Goal: Task Accomplishment & Management: Complete application form

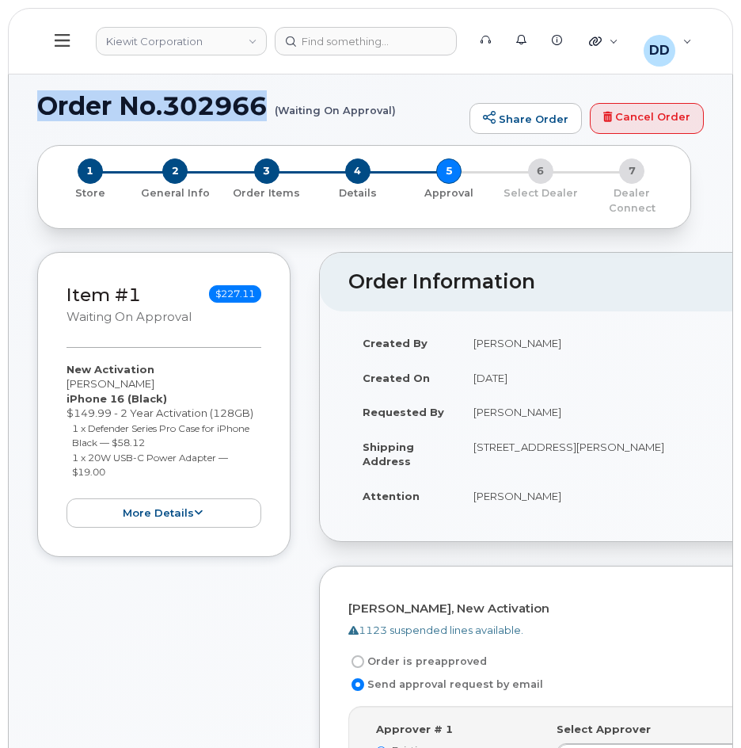
click at [59, 37] on icon at bounding box center [62, 40] width 15 height 17
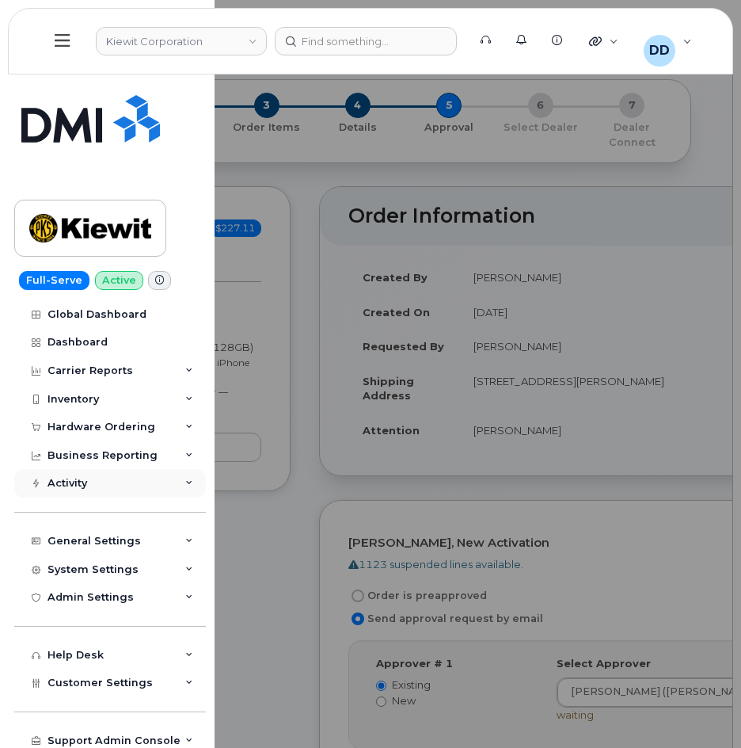
scroll to position [79, 0]
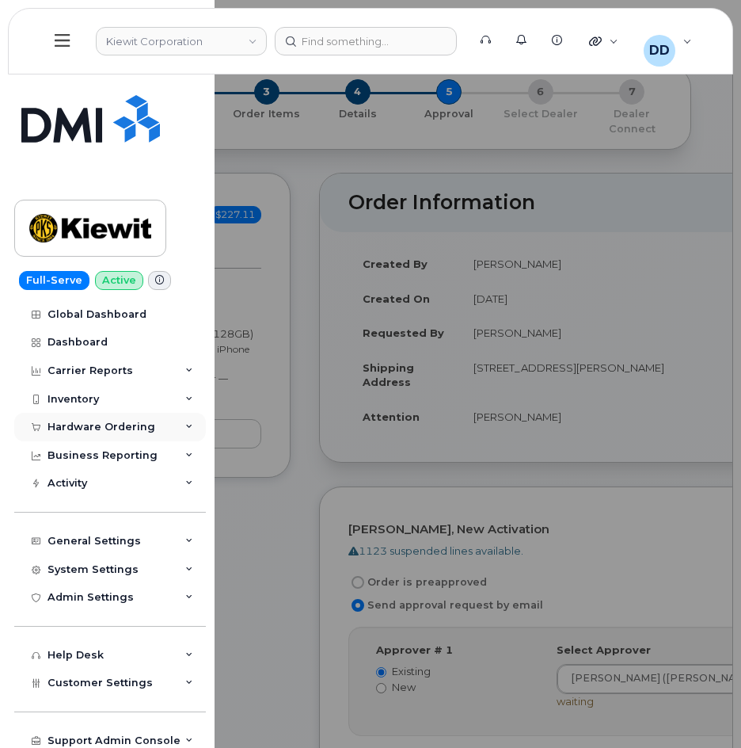
click at [90, 429] on div "Hardware Ordering" at bounding box center [102, 427] width 108 height 13
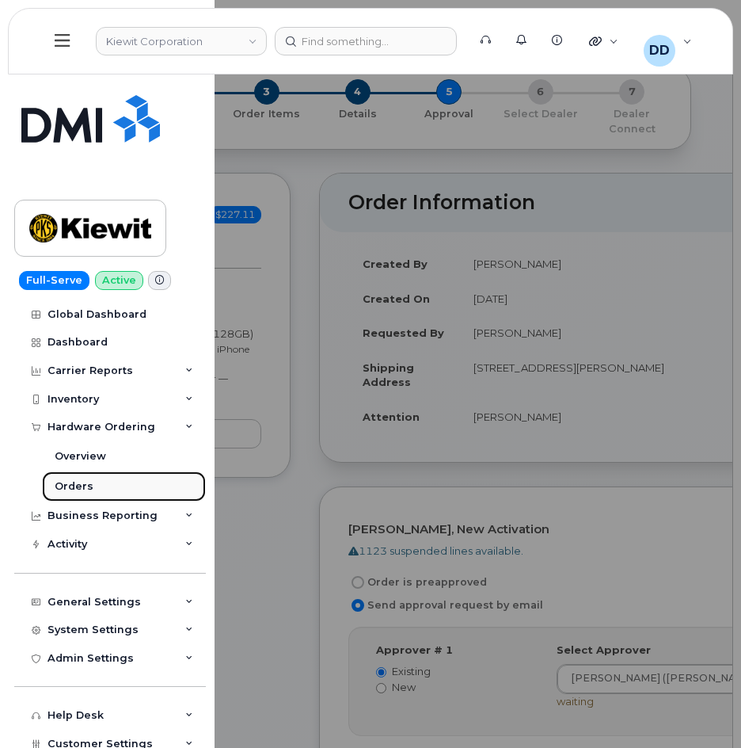
click at [76, 488] on div "Orders" at bounding box center [74, 486] width 39 height 14
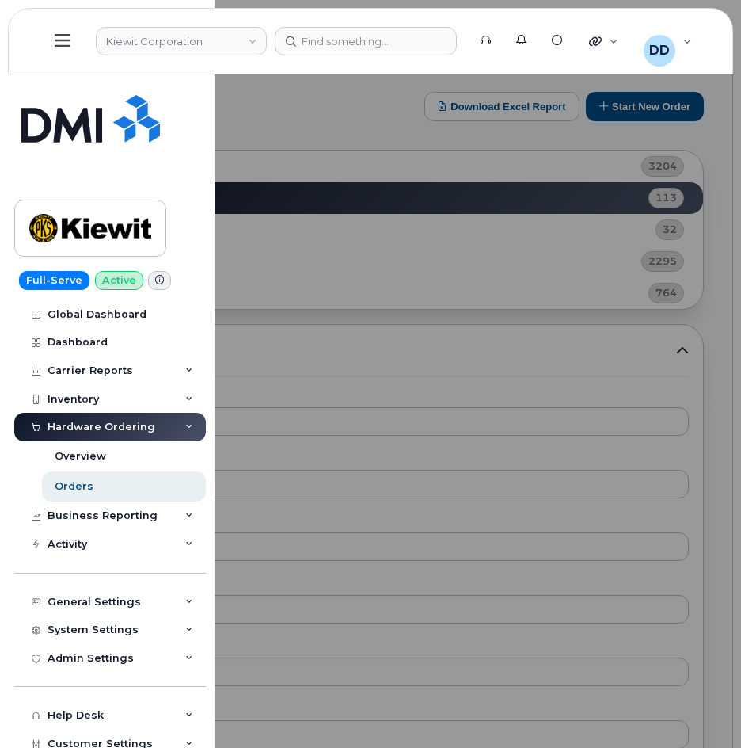
click at [646, 110] on div at bounding box center [370, 374] width 741 height 748
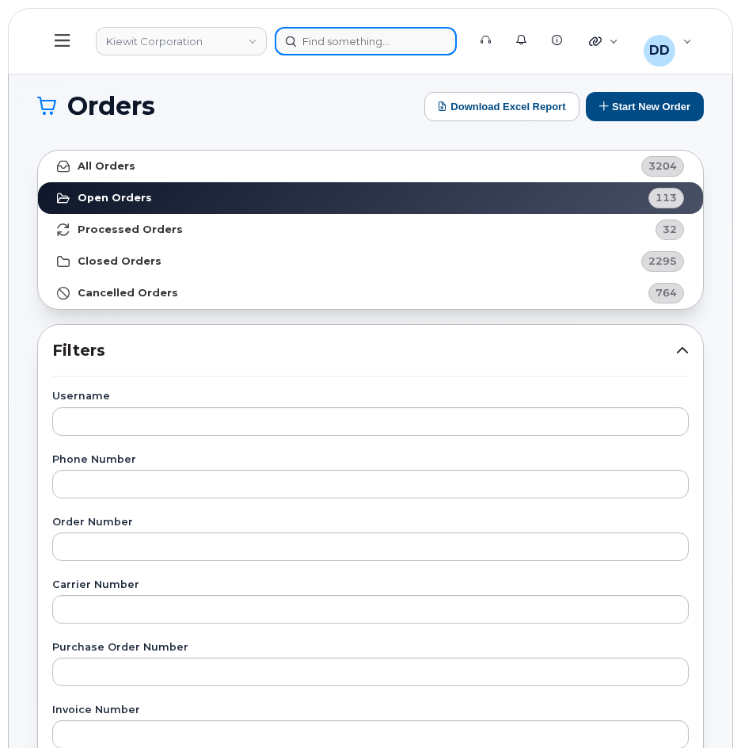
click at [354, 36] on div at bounding box center [366, 41] width 182 height 29
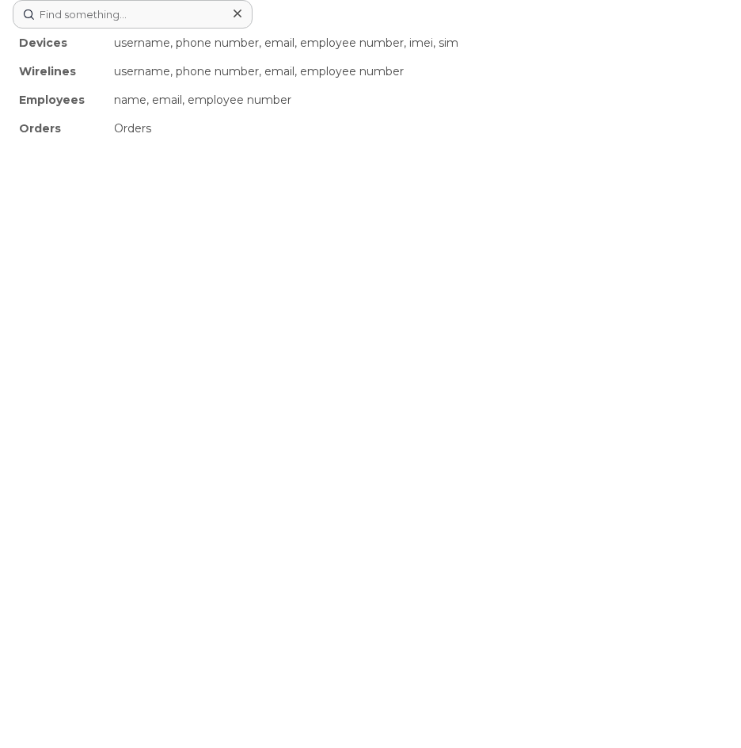
click at [238, 13] on icon at bounding box center [238, 14] width 8 height 8
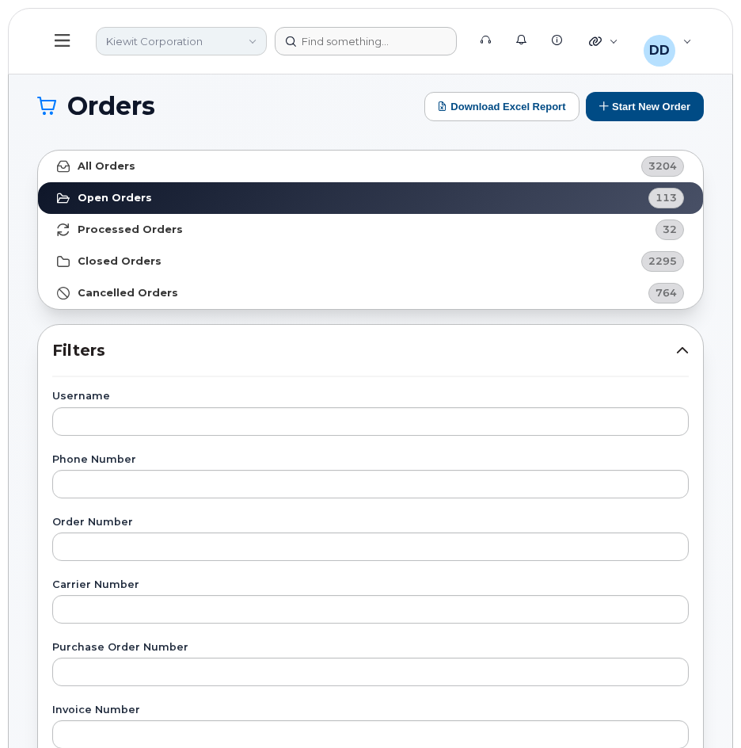
click at [251, 37] on link "Kiewit Corporation" at bounding box center [181, 41] width 171 height 29
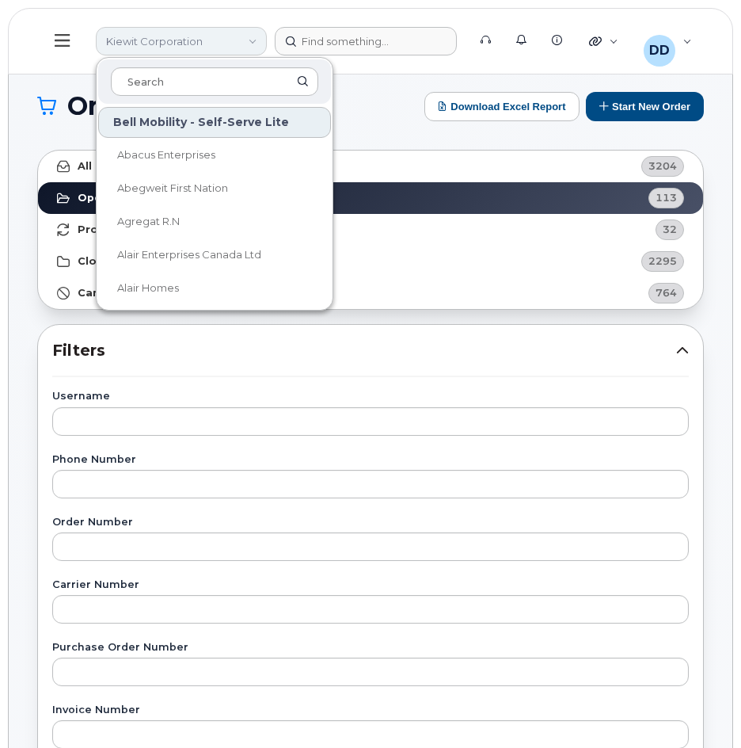
click at [208, 39] on link "Kiewit Corporation" at bounding box center [181, 41] width 171 height 29
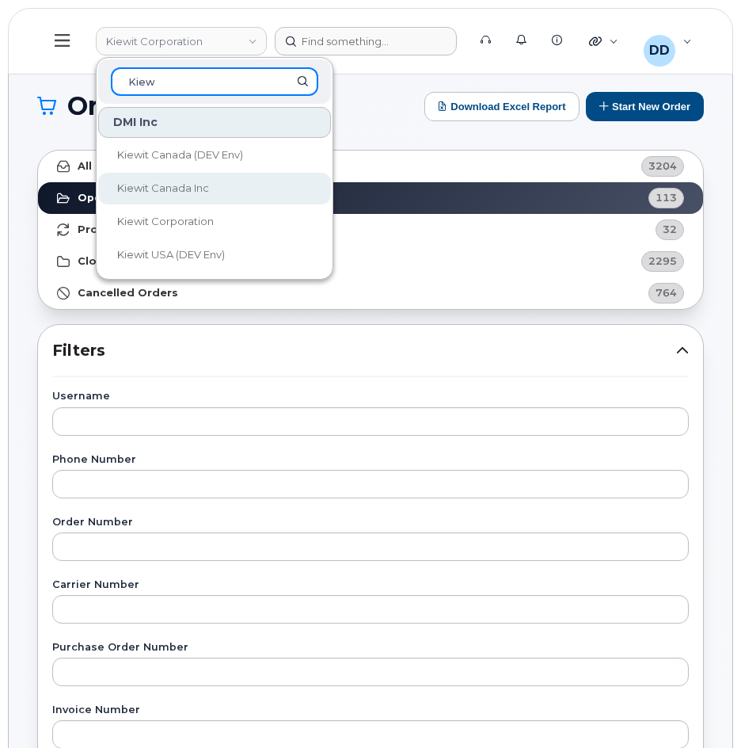
type input "Kiew"
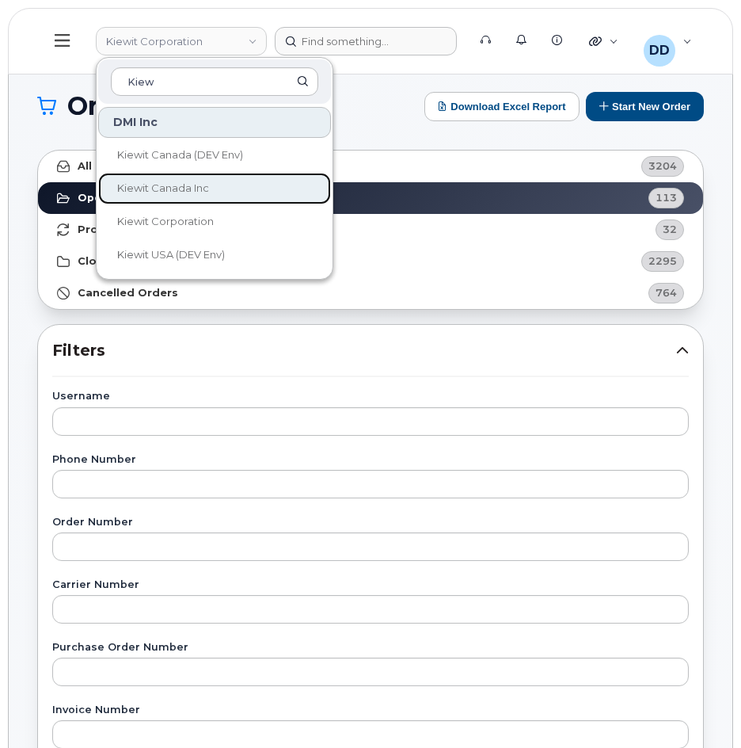
click at [190, 189] on span "Kiewit Canada Inc" at bounding box center [163, 187] width 92 height 13
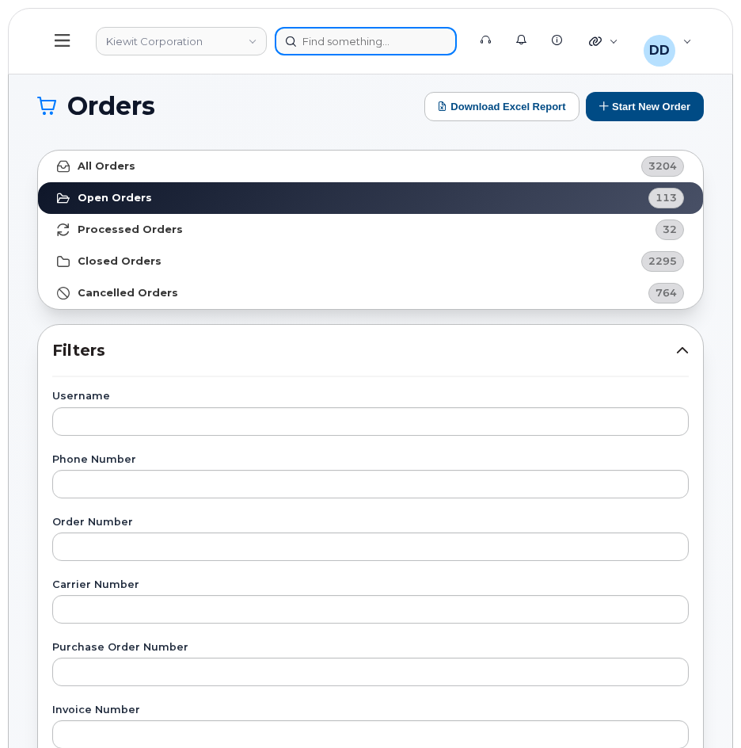
click at [375, 43] on div at bounding box center [366, 41] width 182 height 29
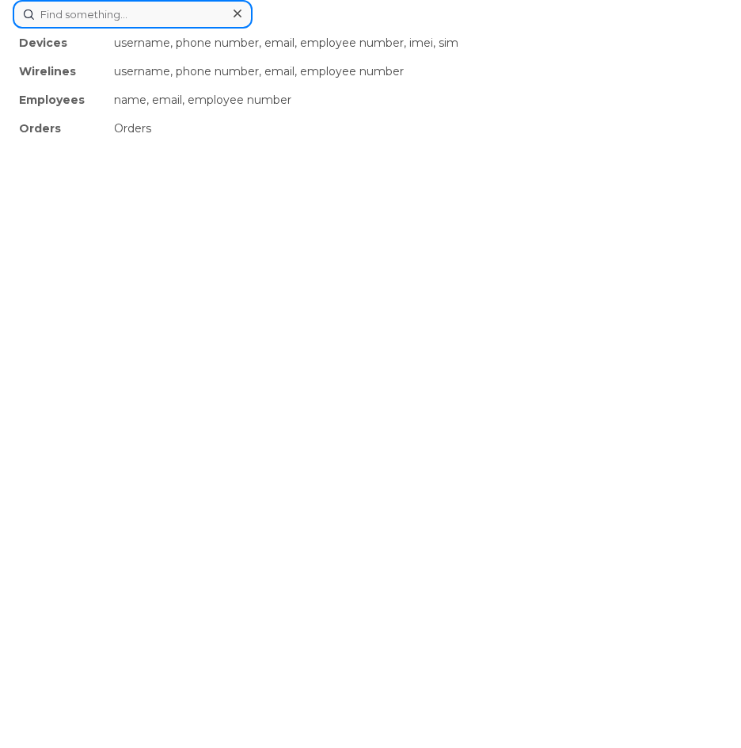
paste input "3435726793"
type input "3435726793"
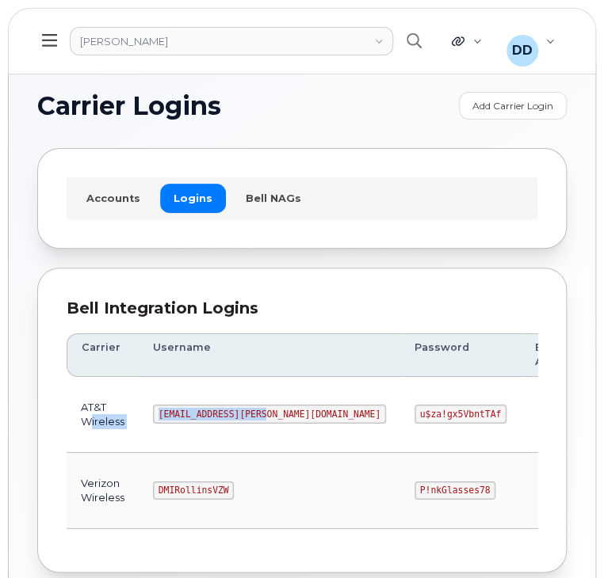
drag, startPoint x: 261, startPoint y: 414, endPoint x: 91, endPoint y: 419, distance: 169.6
click at [91, 419] on tr "AT&T Wireless MS-Rollins@dminc.com u$za!gx5VbntTAf Edit Delete" at bounding box center [410, 415] width 686 height 76
click at [38, 311] on div "Bell Integration Logins Carrier Username Password Business Accounts Login Type …" at bounding box center [301, 421] width 529 height 306
drag, startPoint x: 259, startPoint y: 410, endPoint x: 143, endPoint y: 419, distance: 116.0
click at [143, 419] on td "MS-Rollins@dminc.com" at bounding box center [269, 415] width 261 height 76
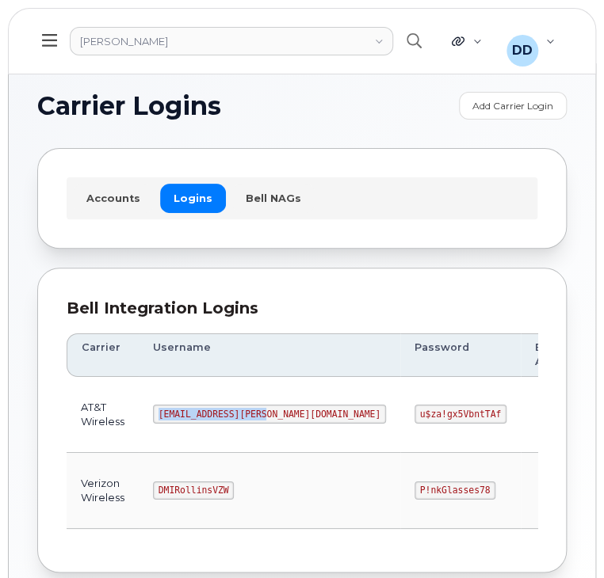
copy code "MS-Rollins@dminc.com"
drag, startPoint x: 374, startPoint y: 413, endPoint x: 288, endPoint y: 417, distance: 85.6
click at [400, 417] on td "u$za!gx5VbntTAf" at bounding box center [460, 415] width 120 height 76
copy code "u$za!gx5VbntTAf"
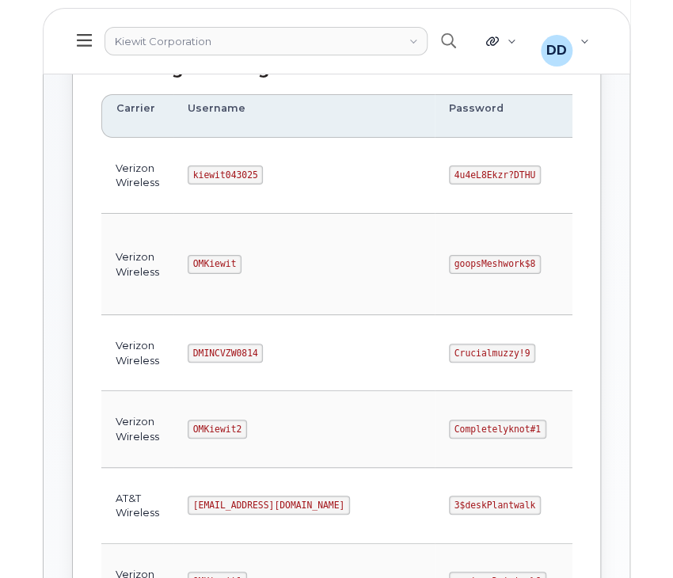
scroll to position [240, 0]
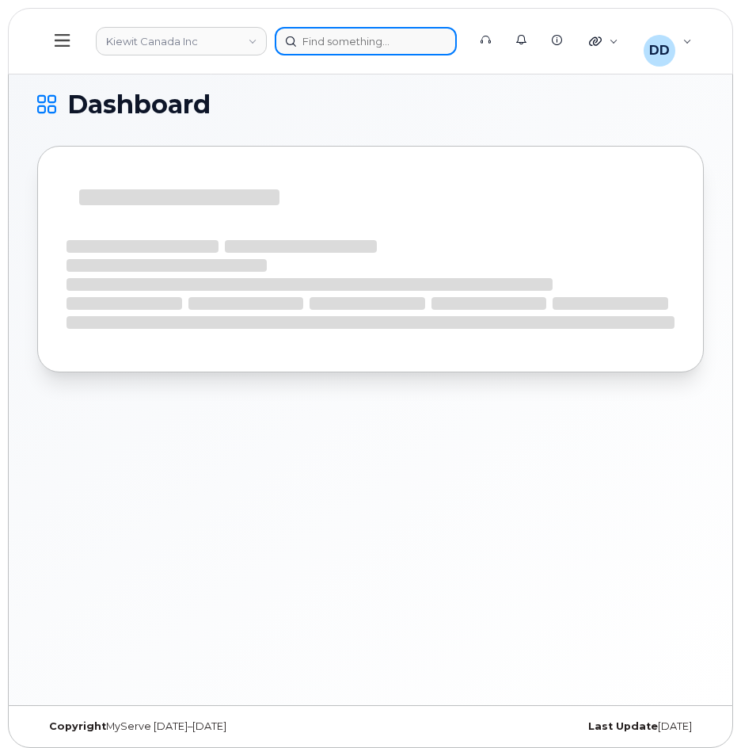
click at [331, 43] on div at bounding box center [366, 41] width 182 height 29
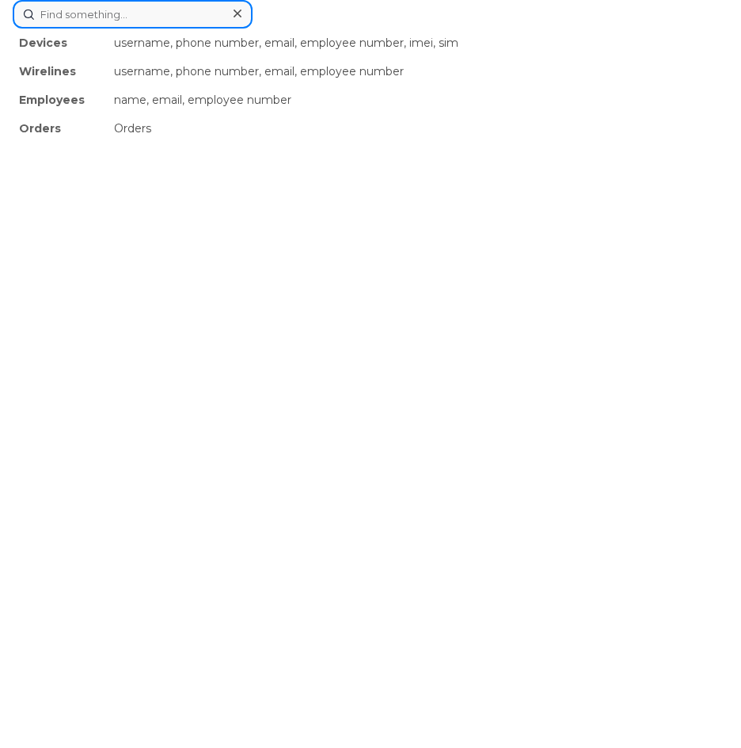
paste input "3435726793"
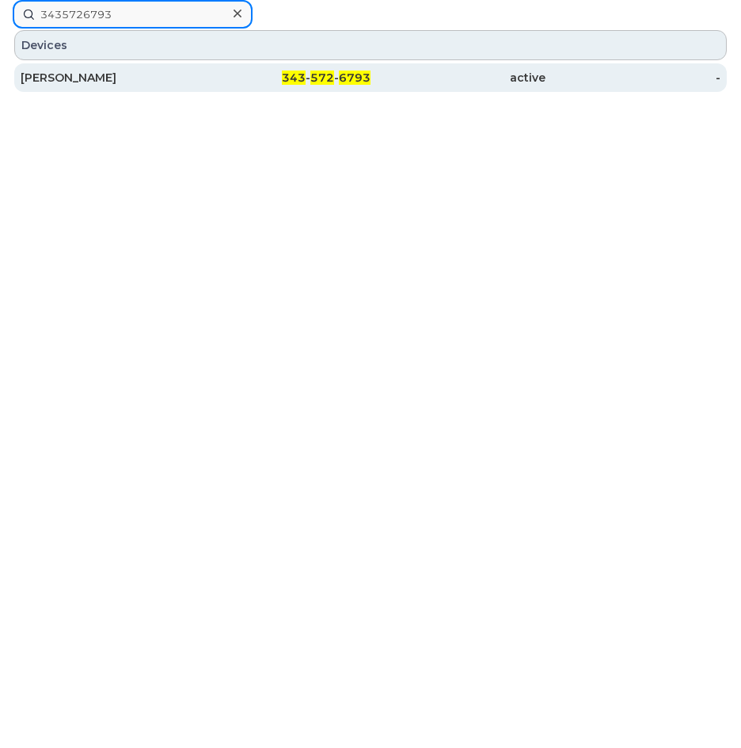
type input "3435726793"
click at [70, 75] on div "Maissa Filah" at bounding box center [108, 78] width 175 height 16
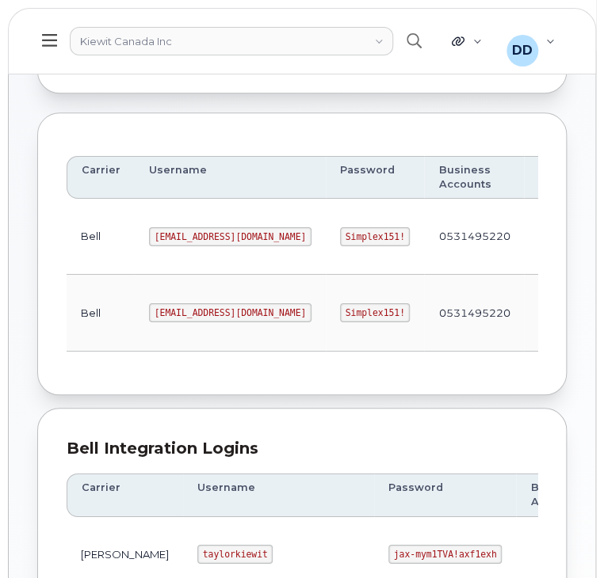
scroll to position [158, 0]
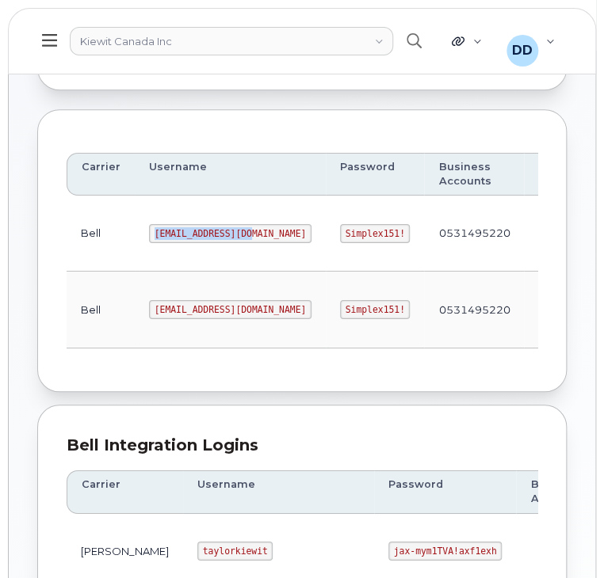
drag, startPoint x: 239, startPoint y: 231, endPoint x: 131, endPoint y: 235, distance: 108.6
click at [135, 235] on td "[EMAIL_ADDRESS][DOMAIN_NAME]" at bounding box center [230, 234] width 191 height 76
copy code "[EMAIL_ADDRESS][DOMAIN_NAME]"
drag, startPoint x: 346, startPoint y: 231, endPoint x: 282, endPoint y: 233, distance: 64.2
click at [340, 233] on code "Simplex151!" at bounding box center [375, 233] width 70 height 19
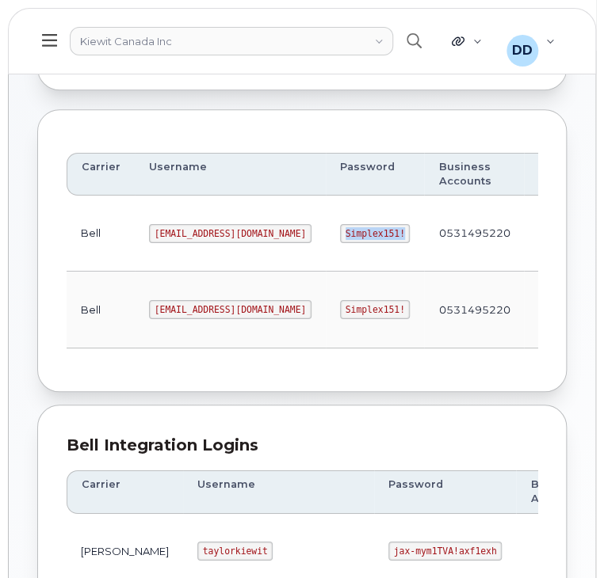
copy code "Simplex151!"
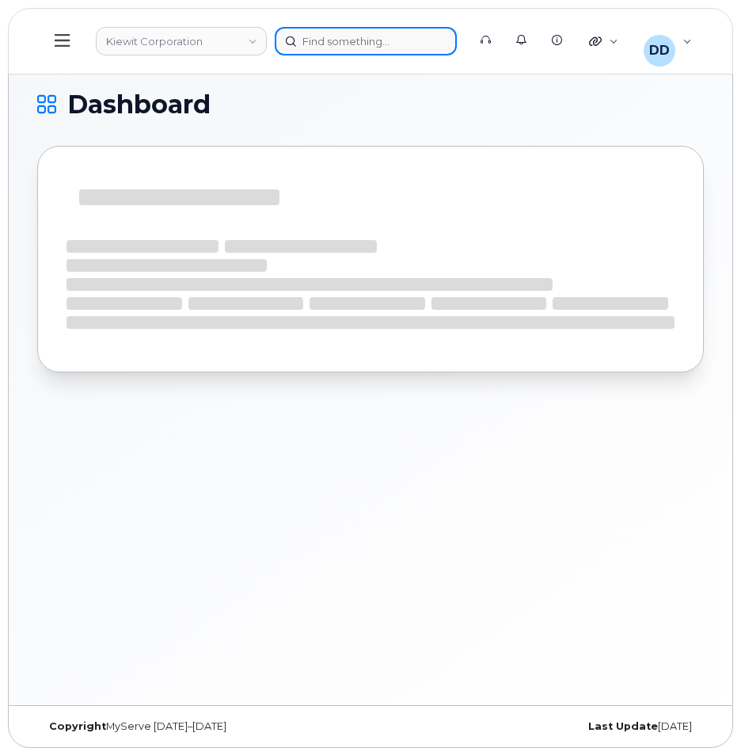
click at [349, 45] on div at bounding box center [366, 41] width 182 height 29
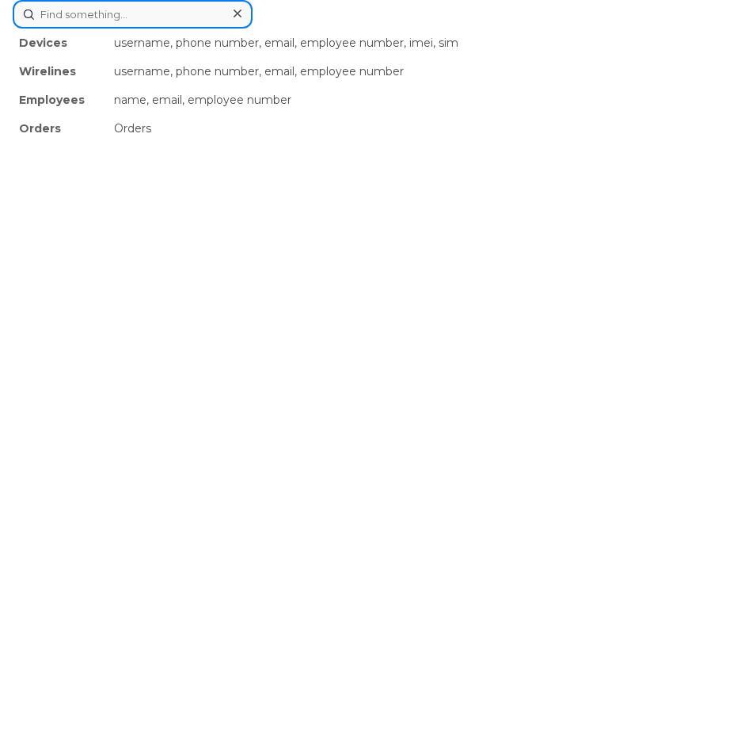
paste input "3612526349"
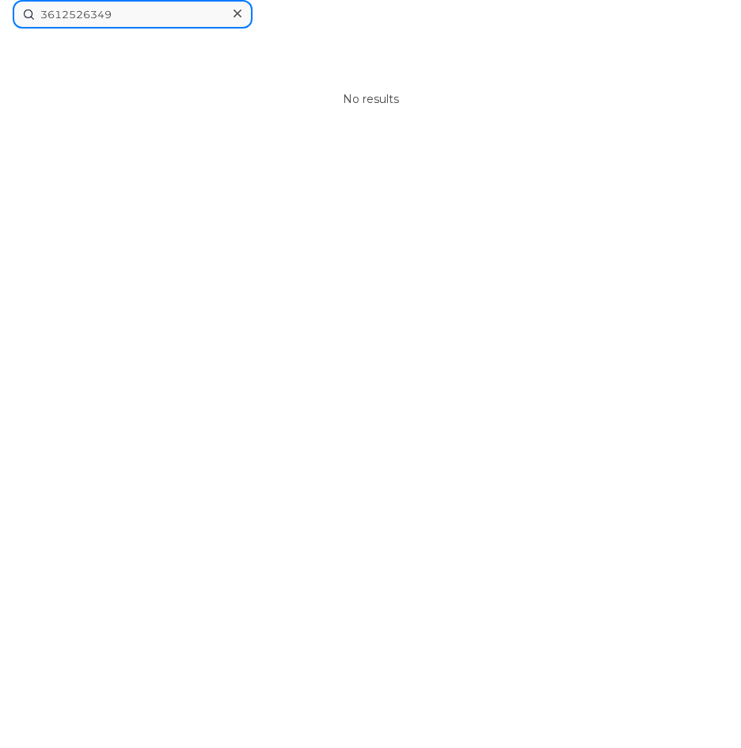
drag, startPoint x: 125, startPoint y: 17, endPoint x: -1, endPoint y: -1, distance: 127.1
click at [145, 177] on div "3612526349 No results" at bounding box center [370, 374] width 741 height 748
drag, startPoint x: 131, startPoint y: 18, endPoint x: -1, endPoint y: 27, distance: 131.8
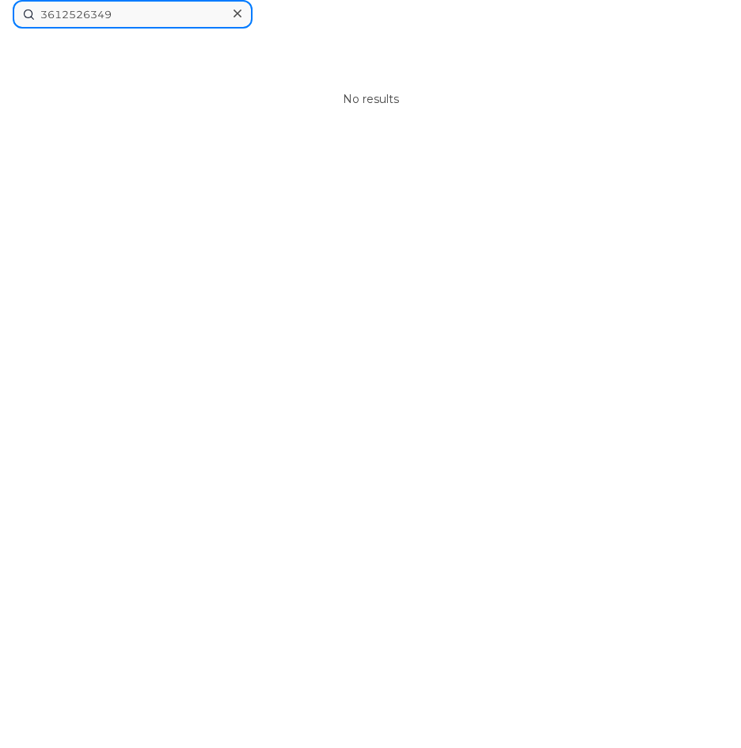
paste input "56795450504050"
type input "356795450504050"
click at [627, 261] on div "356795450504050 No results" at bounding box center [370, 374] width 741 height 748
click at [343, 28] on form "356795450504050" at bounding box center [371, 14] width 716 height 29
click at [167, 13] on input "356795450504050" at bounding box center [133, 14] width 240 height 29
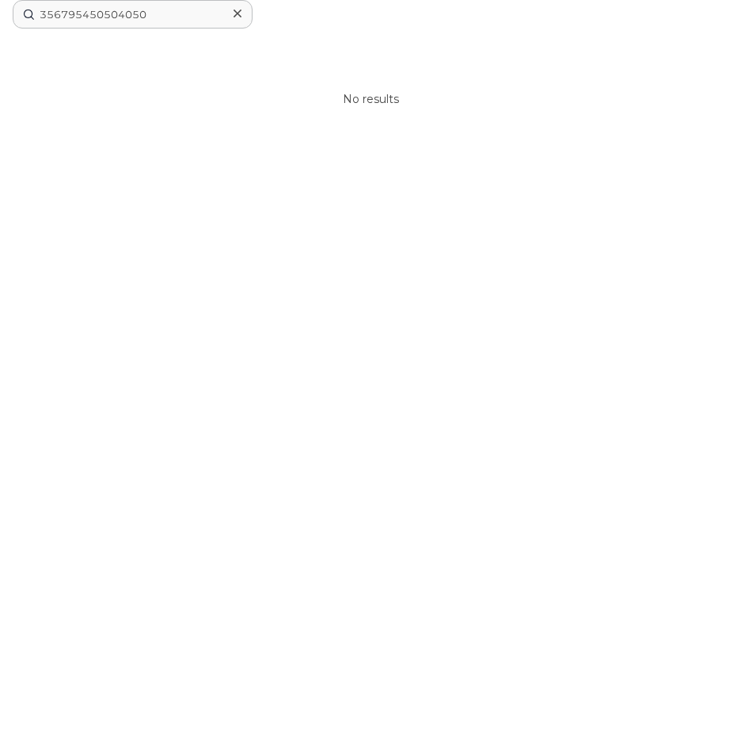
drag, startPoint x: 439, startPoint y: 35, endPoint x: 436, endPoint y: 59, distance: 24.7
click at [439, 40] on div "No results" at bounding box center [371, 100] width 716 height 143
click at [516, 236] on div "356795450504050 No results" at bounding box center [370, 374] width 741 height 748
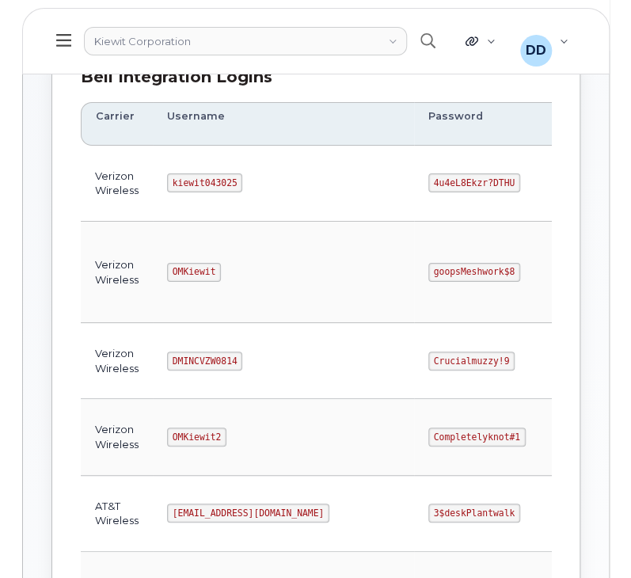
scroll to position [240, 0]
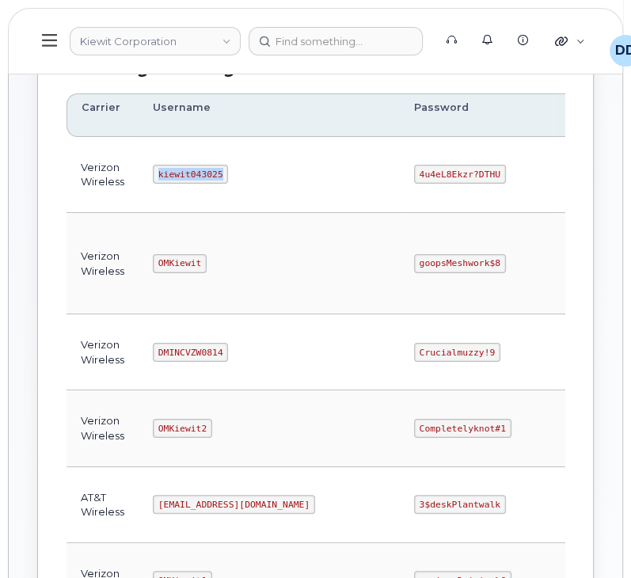
drag, startPoint x: 218, startPoint y: 169, endPoint x: 154, endPoint y: 172, distance: 63.4
click at [154, 172] on code "kiewit043025" at bounding box center [190, 174] width 75 height 19
click at [288, 174] on td "kiewit043025" at bounding box center [269, 175] width 261 height 76
drag, startPoint x: 200, startPoint y: 262, endPoint x: 135, endPoint y: 261, distance: 64.2
click at [135, 261] on tr "Verizon Wireless OMKiewit goopsMeshwork$8 313102649-00001, 922932454-00001, 922…" at bounding box center [444, 263] width 754 height 101
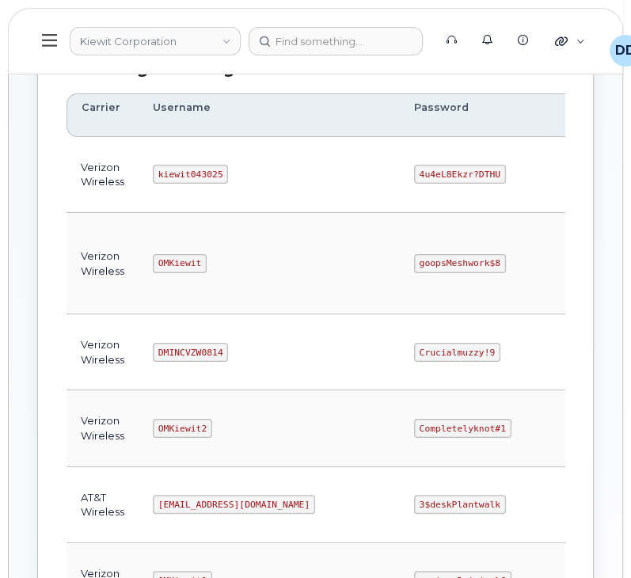
click at [248, 232] on td "OMKiewit" at bounding box center [269, 263] width 261 height 101
drag, startPoint x: 200, startPoint y: 260, endPoint x: 158, endPoint y: 257, distance: 42.0
click at [158, 257] on code "OMKiewit" at bounding box center [180, 263] width 54 height 19
copy code "OMKiewit"
click at [418, 257] on code "goopsMeshwork$8" at bounding box center [460, 263] width 92 height 19
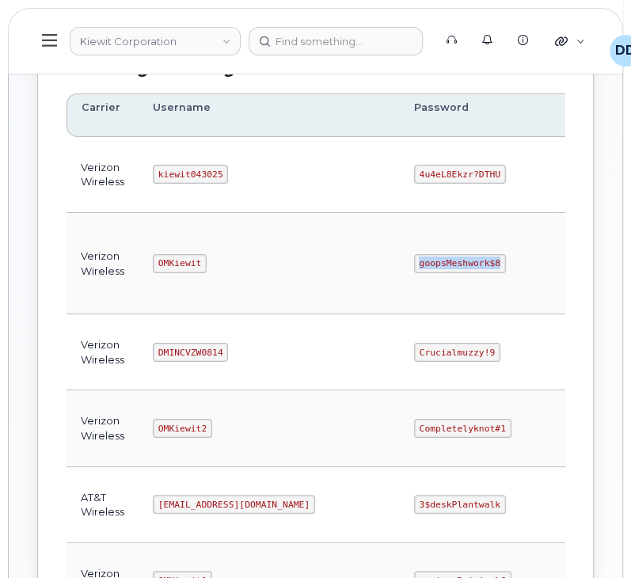
drag, startPoint x: 421, startPoint y: 261, endPoint x: 317, endPoint y: 276, distance: 105.6
click at [317, 276] on tr "Verizon Wireless OMKiewit goopsMeshwork$8 313102649-00001, 922932454-00001, 922…" at bounding box center [444, 263] width 754 height 101
copy tr "goopsMeshwork$8"
click at [231, 169] on td "kiewit043025" at bounding box center [269, 175] width 261 height 76
drag, startPoint x: 219, startPoint y: 173, endPoint x: 120, endPoint y: 178, distance: 98.4
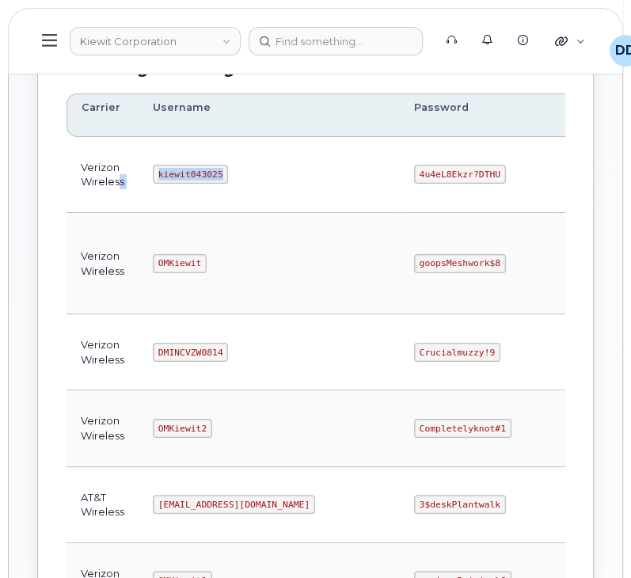
click at [120, 178] on tr "Verizon Wireless kiewit043025 4u4eL8Ekzr?DTHU 786080835-00001 Edit Delete" at bounding box center [444, 175] width 754 height 76
copy tr "s kiewit043025"
click at [298, 181] on td "kiewit043025" at bounding box center [269, 175] width 261 height 76
drag, startPoint x: 420, startPoint y: 174, endPoint x: 345, endPoint y: 175, distance: 75.3
click at [414, 175] on code "4u4eL8Ekzr?DTHU" at bounding box center [460, 174] width 92 height 19
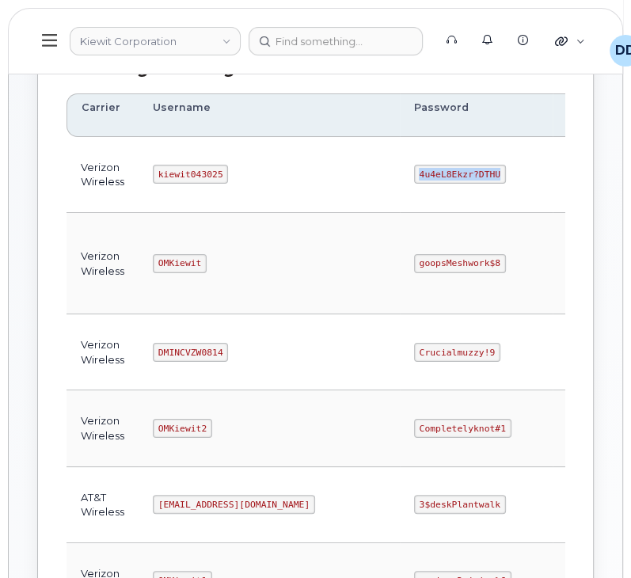
copy code "4u4eL8Ekzr?DTHU"
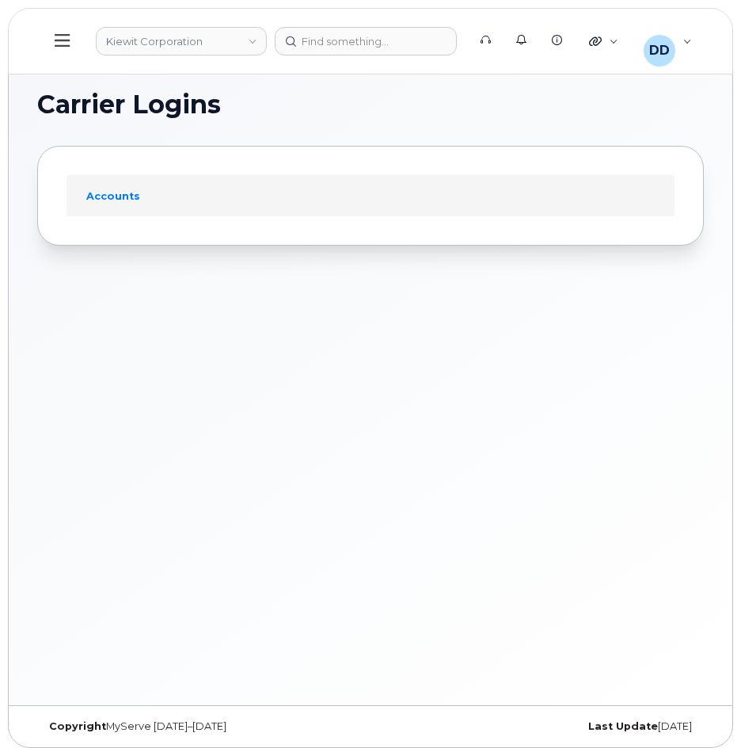
click at [59, 40] on icon at bounding box center [62, 40] width 15 height 17
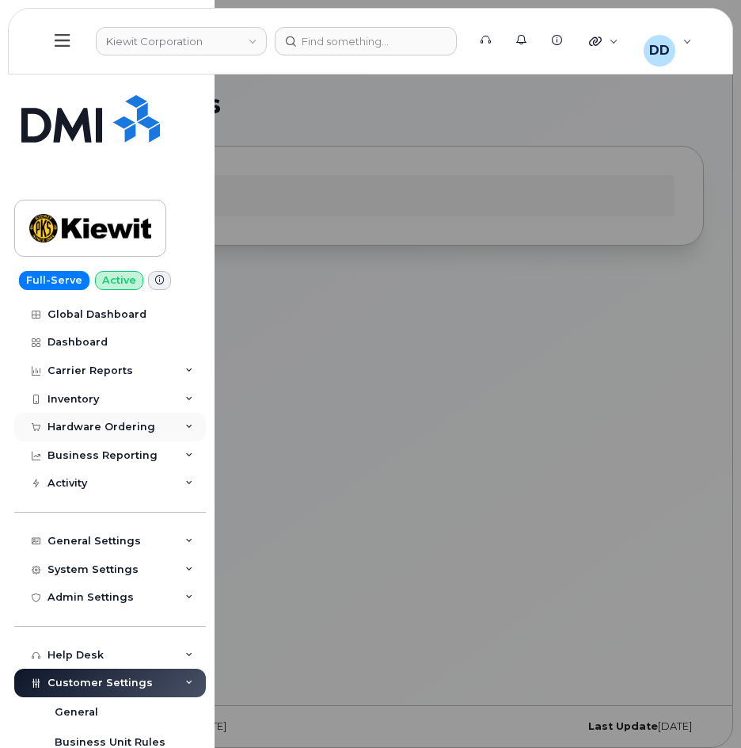
click at [75, 425] on div "Hardware Ordering" at bounding box center [102, 427] width 108 height 13
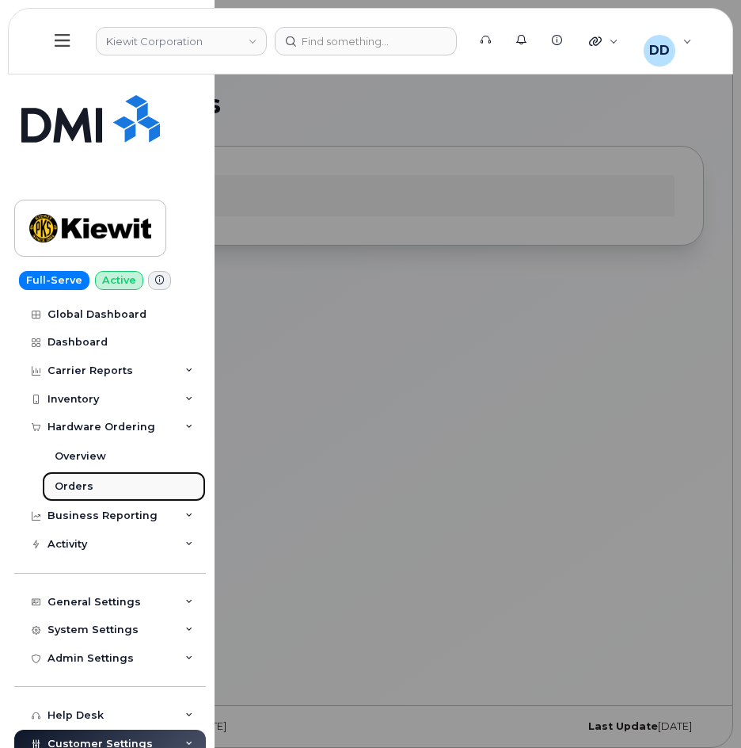
click at [88, 482] on div "Orders" at bounding box center [74, 486] width 39 height 14
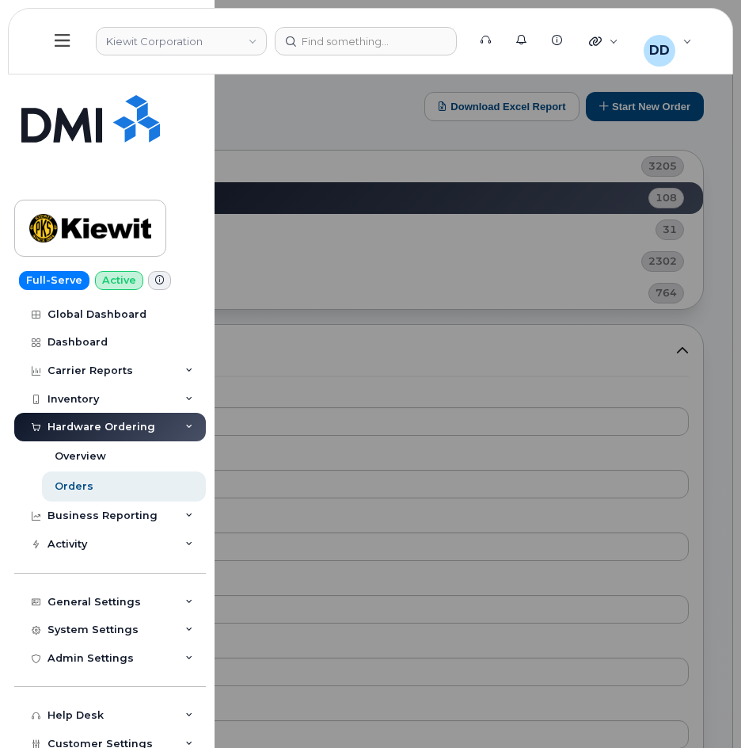
click at [712, 135] on div at bounding box center [370, 374] width 741 height 748
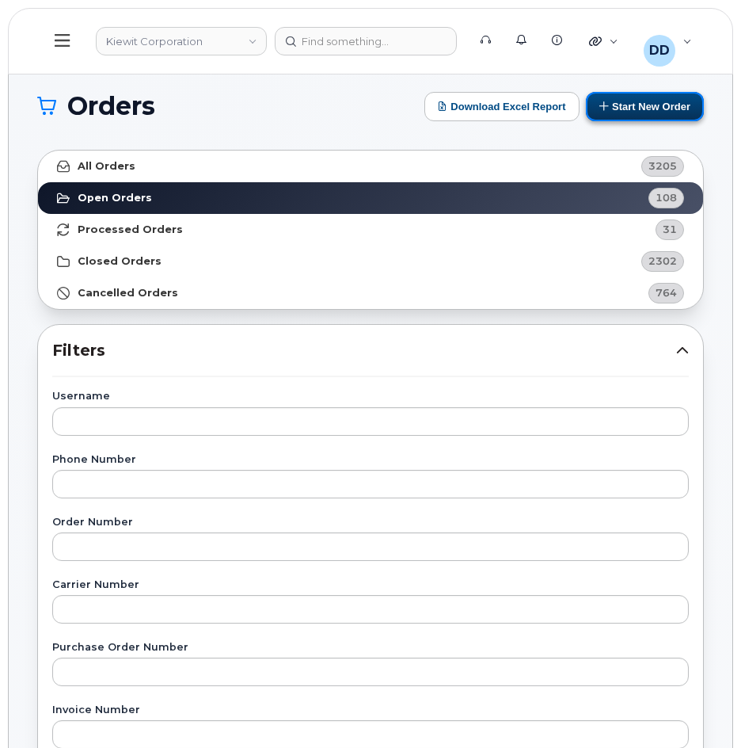
click at [644, 106] on button "Start New Order" at bounding box center [645, 106] width 118 height 29
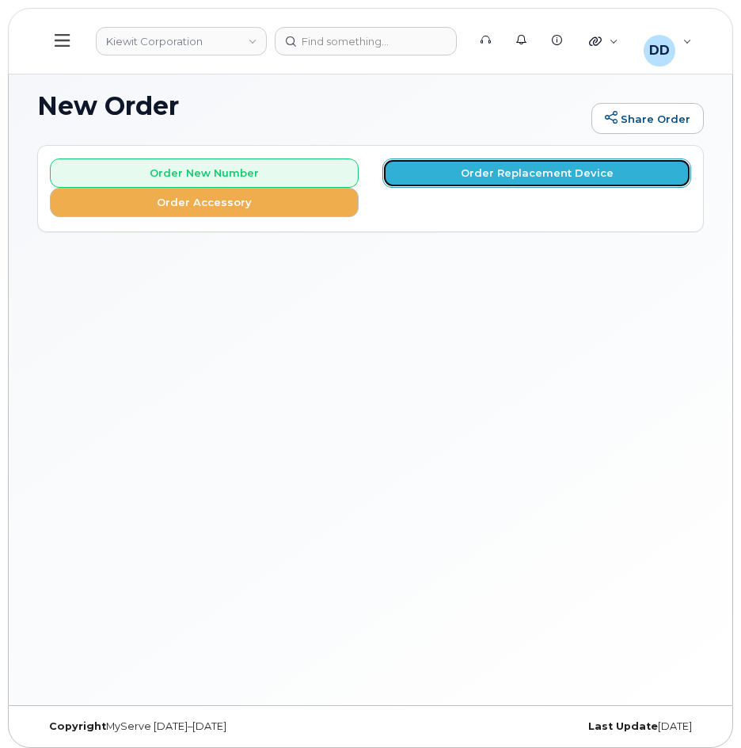
click at [483, 175] on button "Order Replacement Device" at bounding box center [537, 172] width 309 height 29
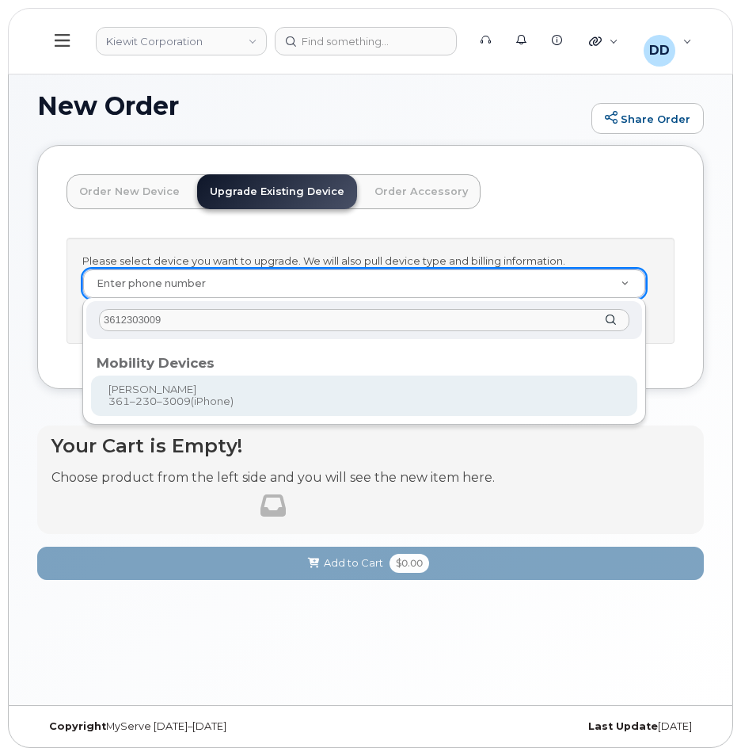
type input "3612303009"
type input "1166984"
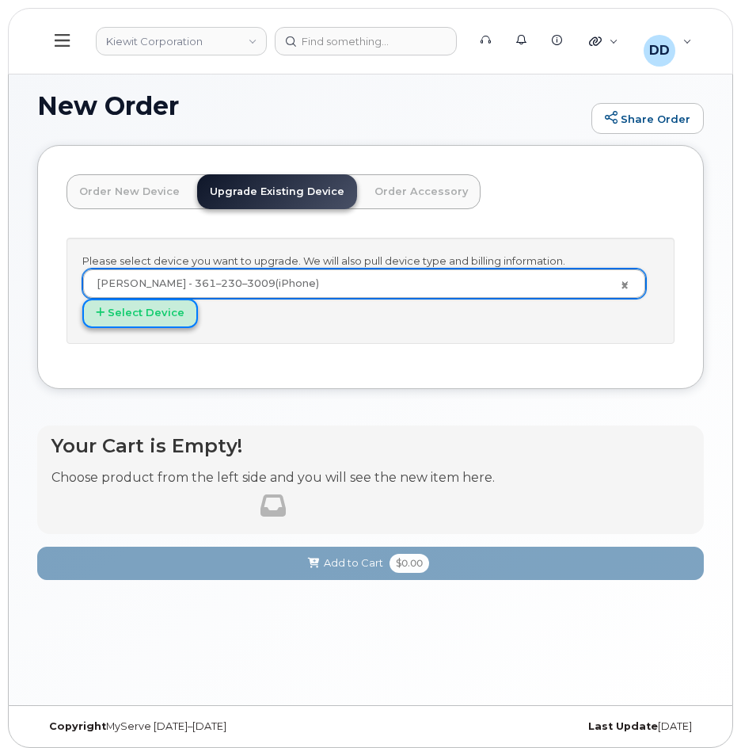
click at [138, 317] on button "Select Device" at bounding box center [140, 313] width 116 height 29
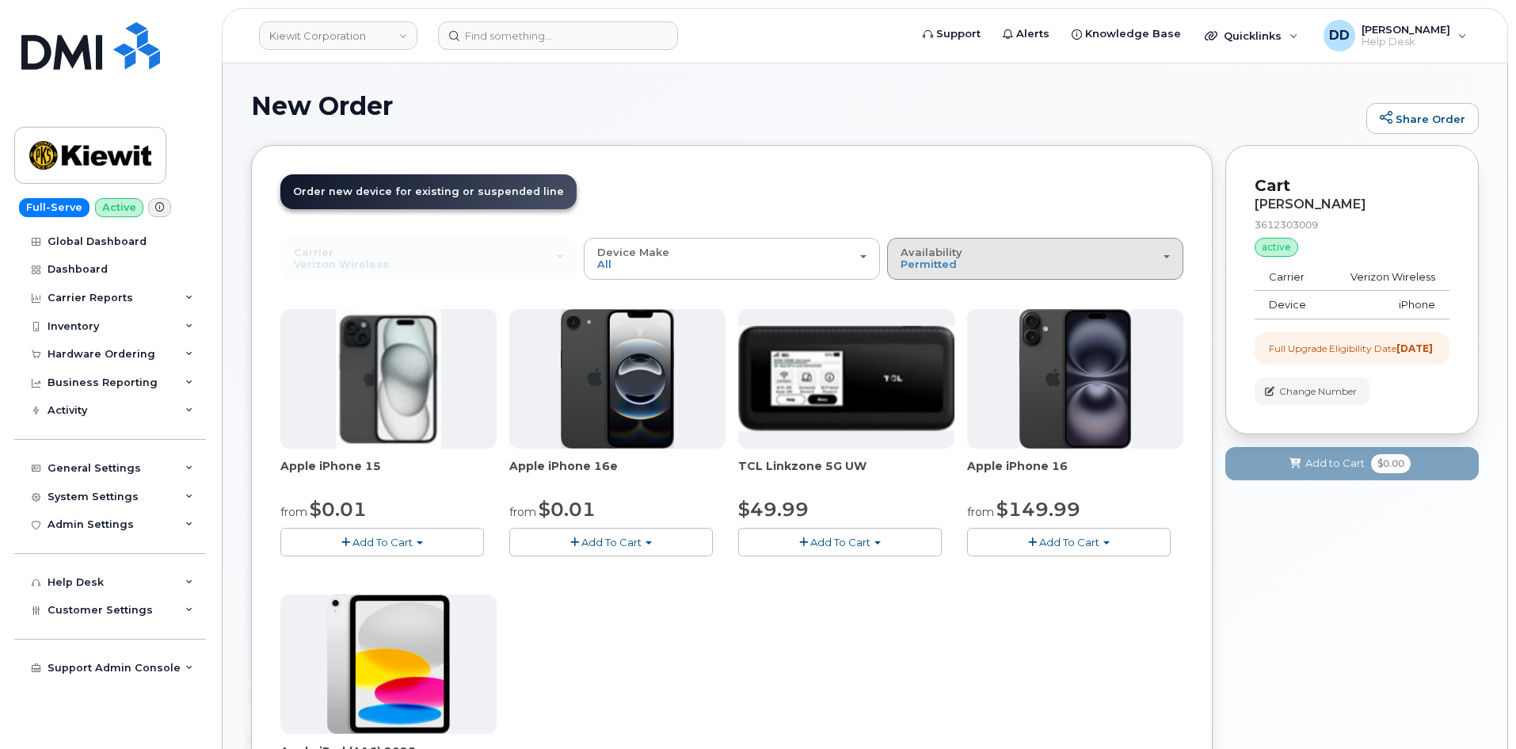
click at [741, 256] on div "Availability Permitted All" at bounding box center [1035, 258] width 269 height 25
click at [741, 318] on label "All" at bounding box center [907, 321] width 33 height 19
click at [0, 0] on input "All" at bounding box center [0, 0] width 0 height 0
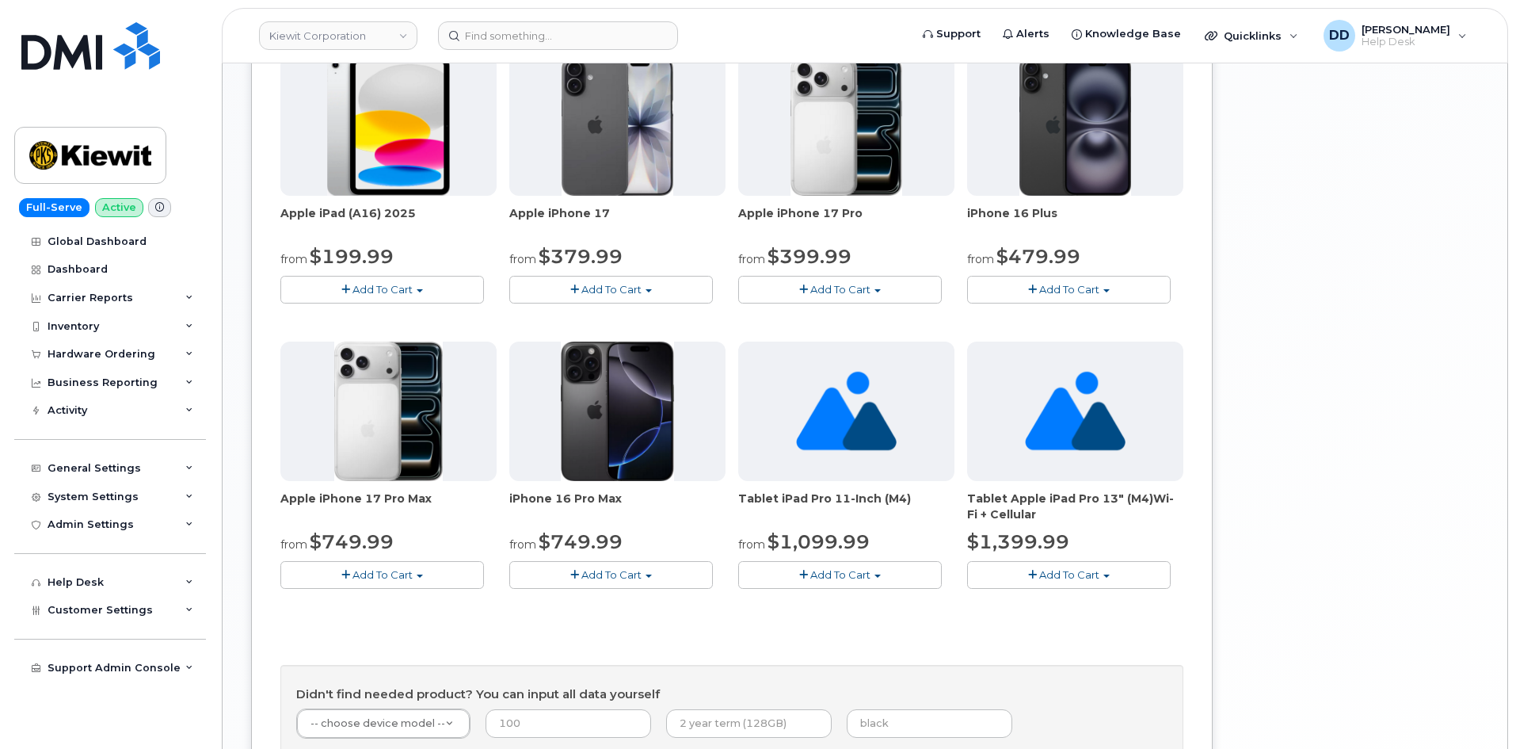
scroll to position [827, 0]
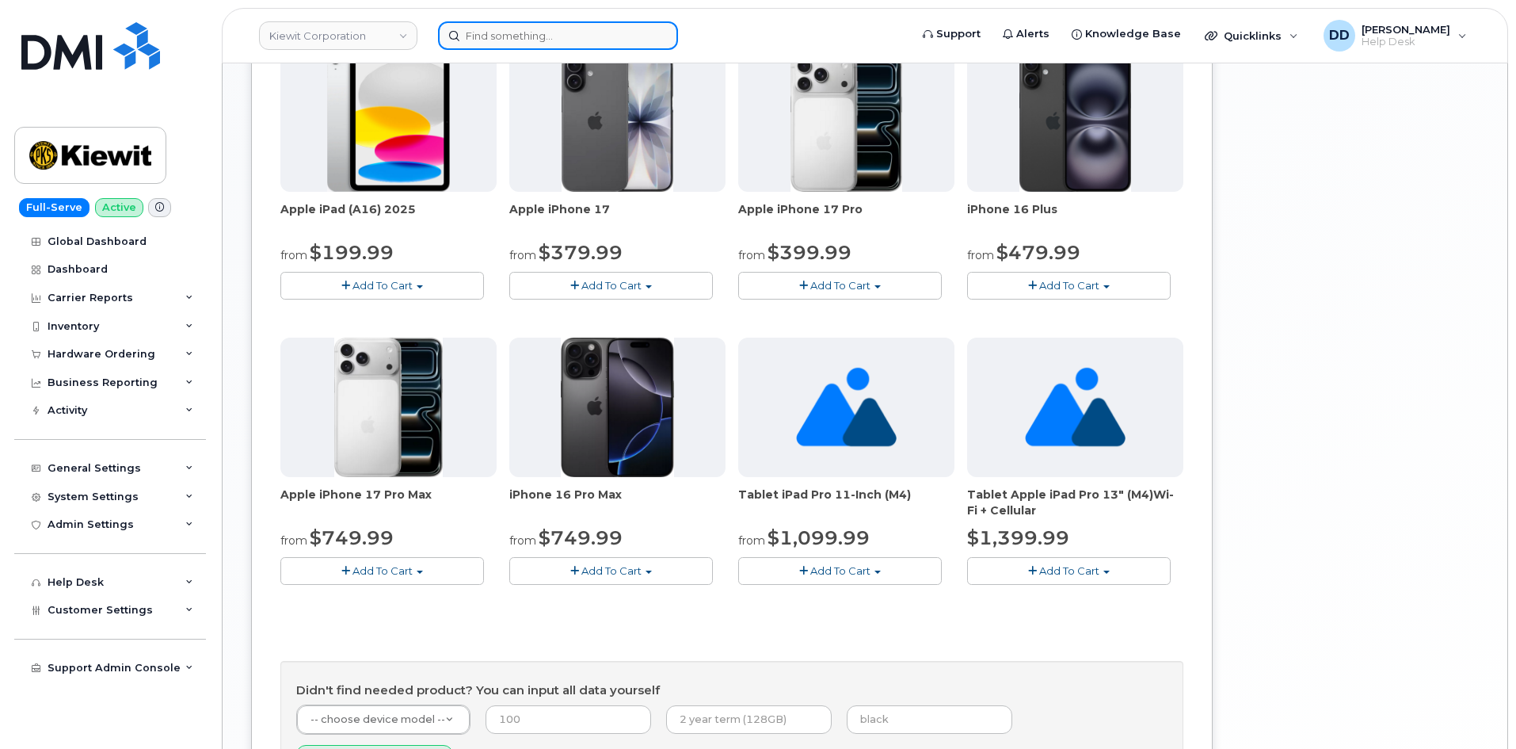
click at [539, 36] on input at bounding box center [558, 35] width 240 height 29
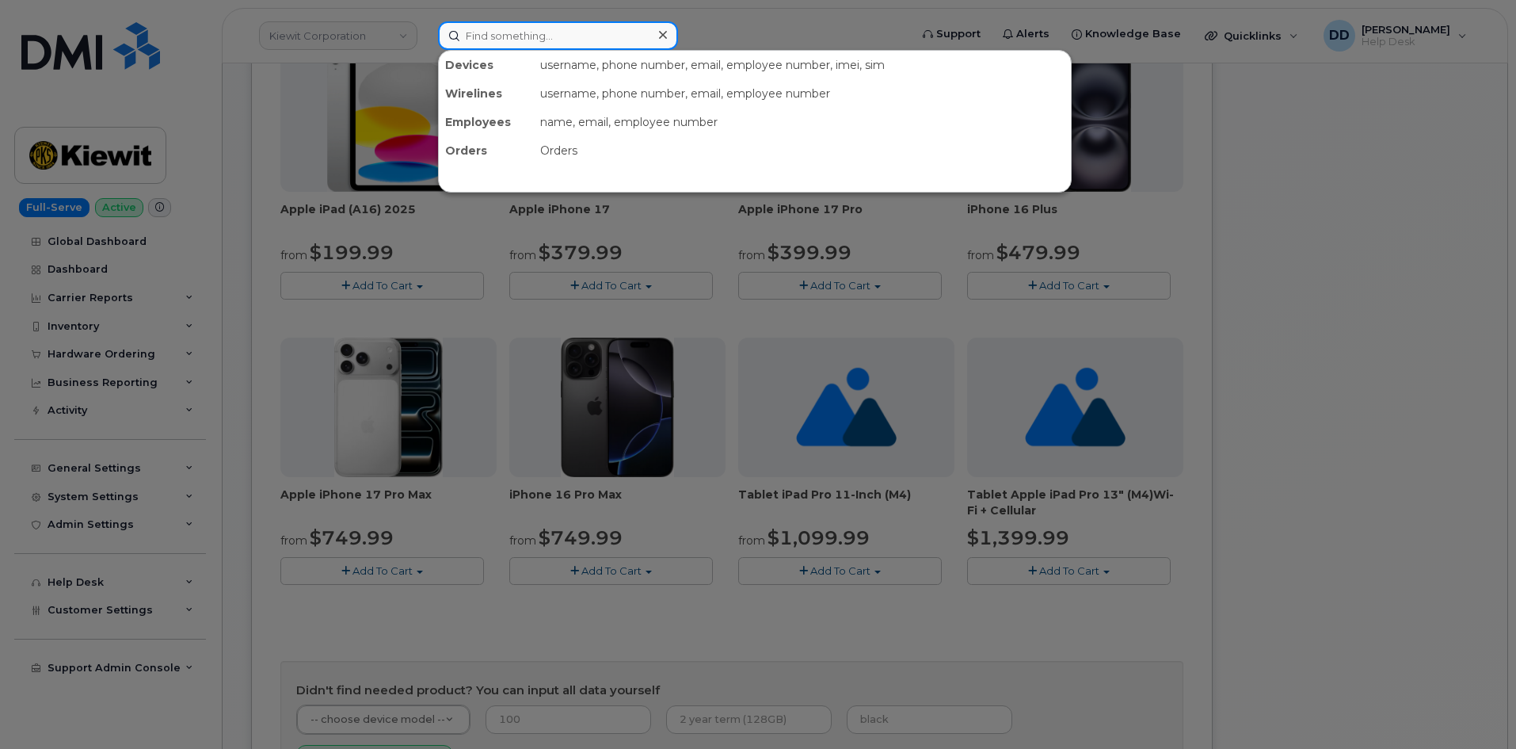
click at [524, 36] on input at bounding box center [558, 35] width 240 height 29
click at [516, 34] on input at bounding box center [558, 35] width 240 height 29
paste input "3615638284"
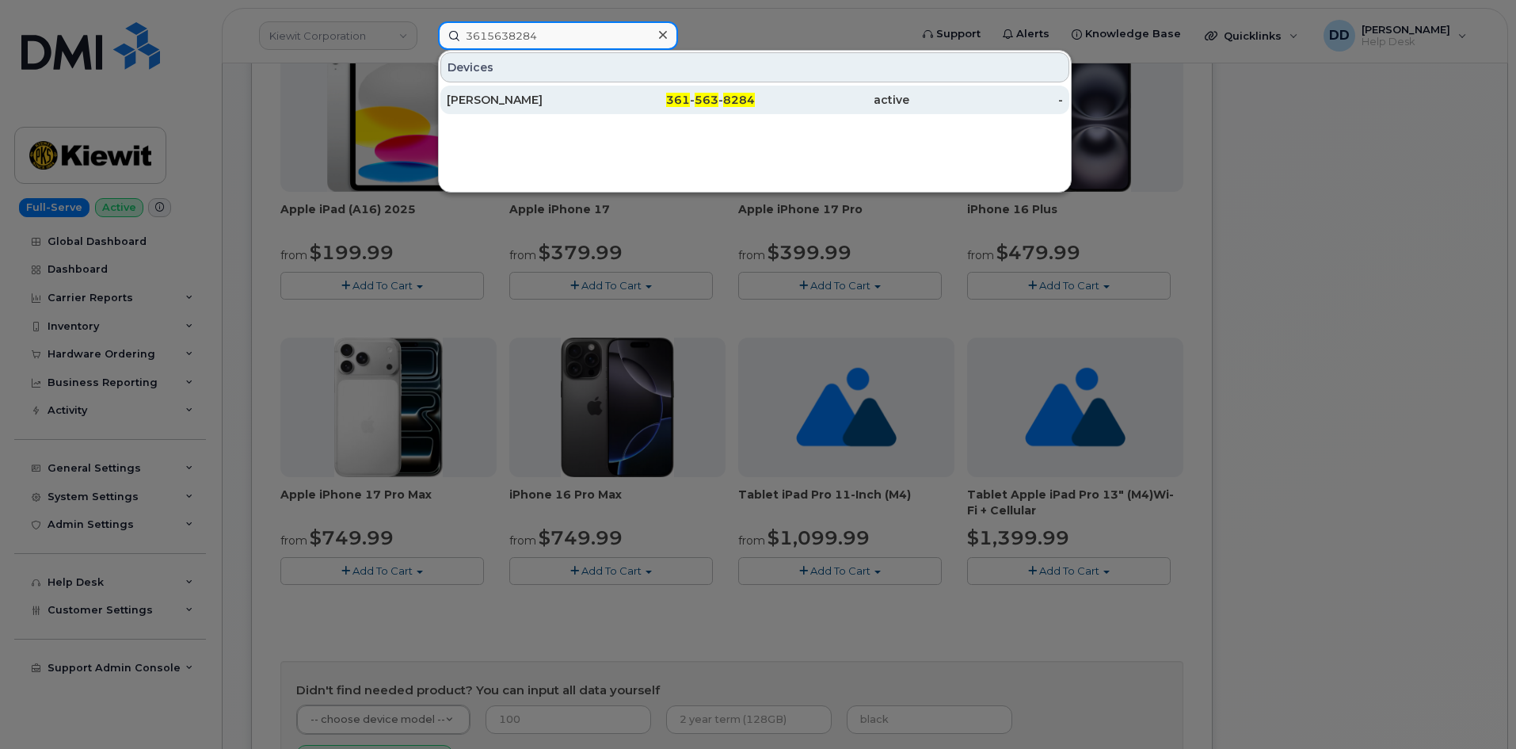
type input "3615638284"
click at [544, 99] on div "[PERSON_NAME]" at bounding box center [524, 100] width 154 height 16
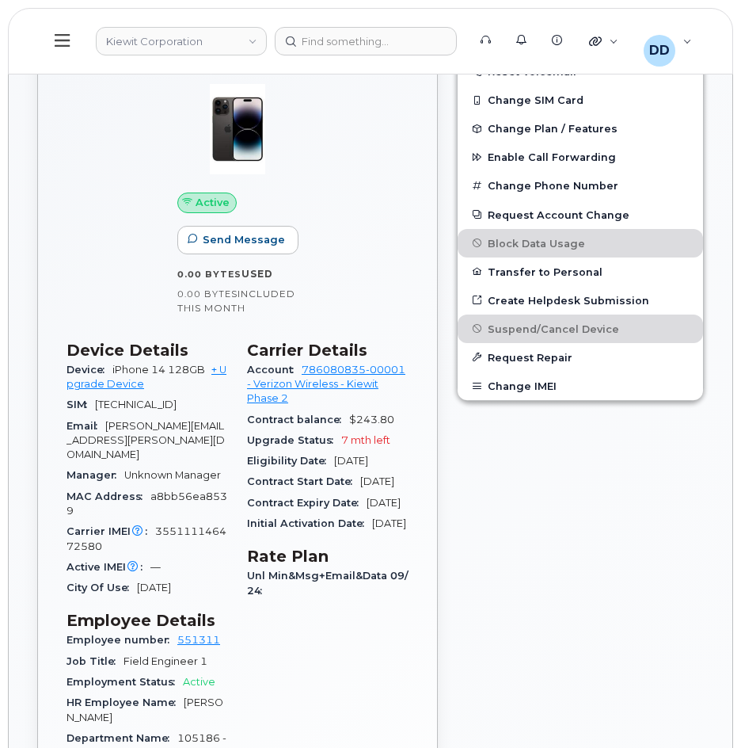
scroll to position [718, 0]
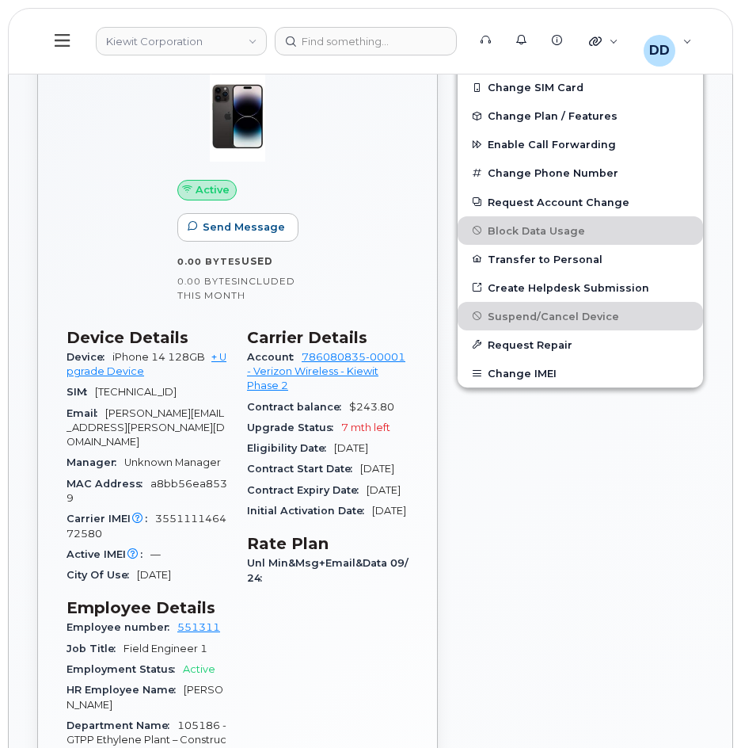
drag, startPoint x: 85, startPoint y: 406, endPoint x: 99, endPoint y: 391, distance: 20.7
click at [99, 391] on div "SIM [TECHNICAL_ID]" at bounding box center [148, 392] width 162 height 21
copy span "[TECHNICAL_ID]"
drag, startPoint x: 154, startPoint y: 515, endPoint x: 109, endPoint y: 538, distance: 50.7
click at [109, 538] on div "Carrier IMEI Carrier IMEI is reported during the last billing cycle or change o…" at bounding box center [148, 527] width 162 height 36
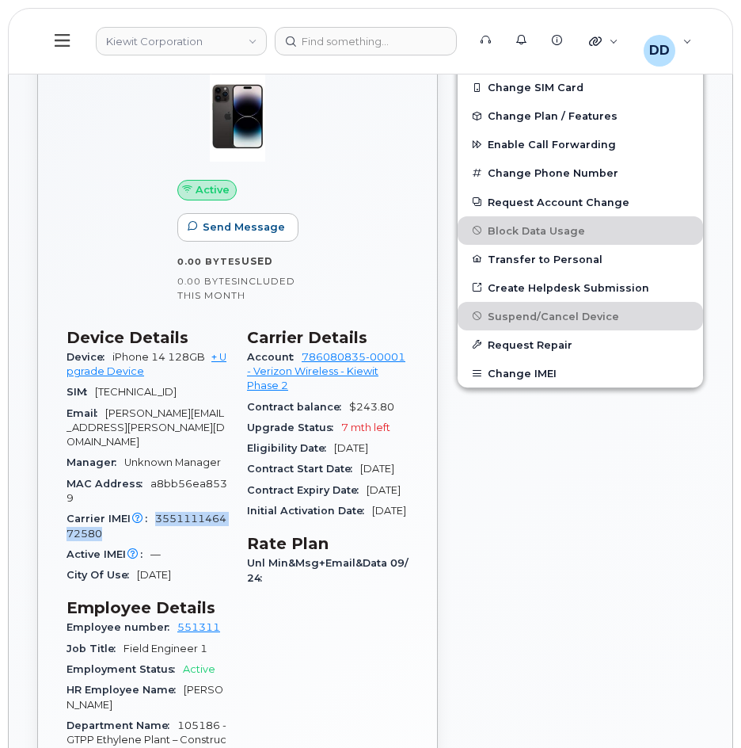
copy span "355111146472580"
drag, startPoint x: 112, startPoint y: 356, endPoint x: 204, endPoint y: 358, distance: 92.7
click at [204, 358] on div "Device iPhone 14 128GB + Upgrade Device" at bounding box center [148, 365] width 162 height 36
copy span "iPhone 14 128GB"
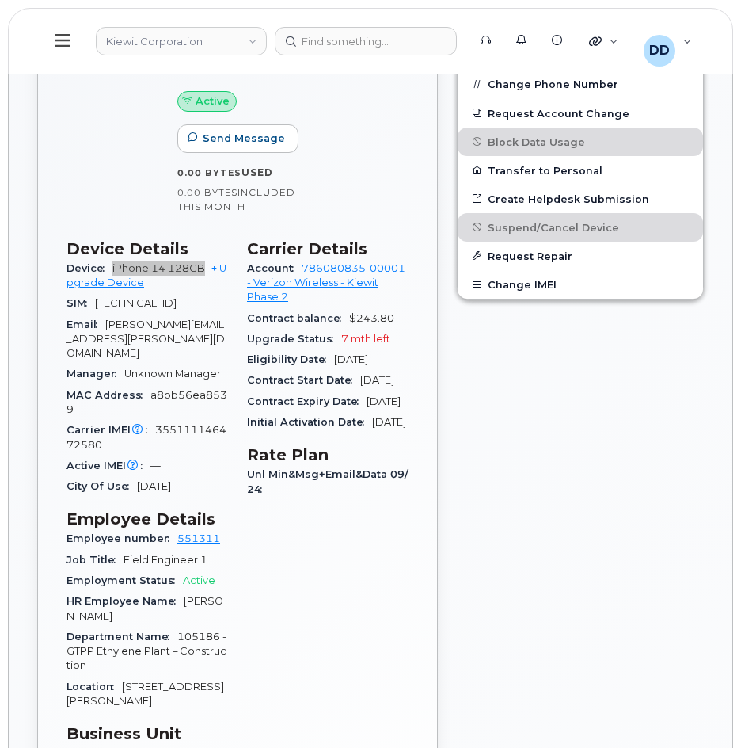
scroll to position [779, 0]
